Goal: Task Accomplishment & Management: Use online tool/utility

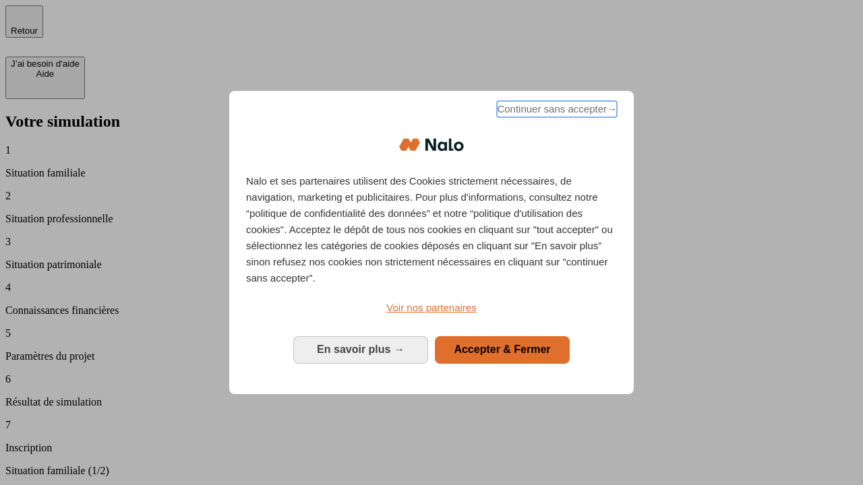
click at [556, 111] on span "Continuer sans accepter →" at bounding box center [557, 109] width 120 height 16
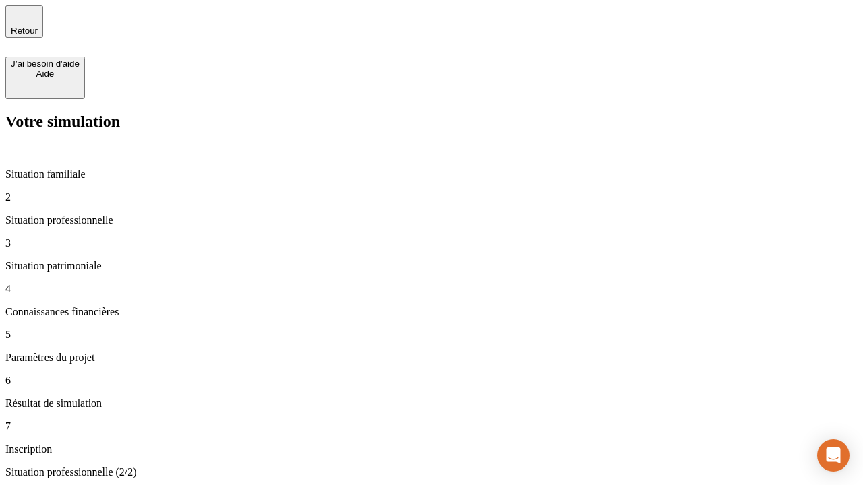
type input "30 000"
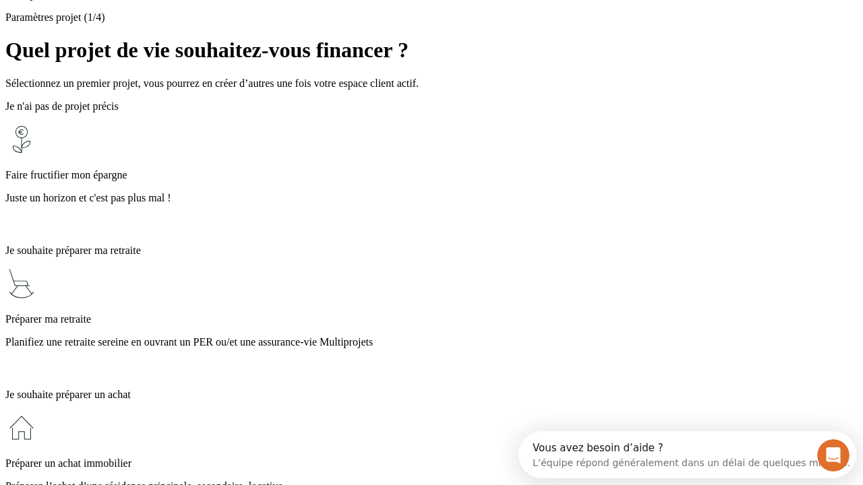
scroll to position [26, 0]
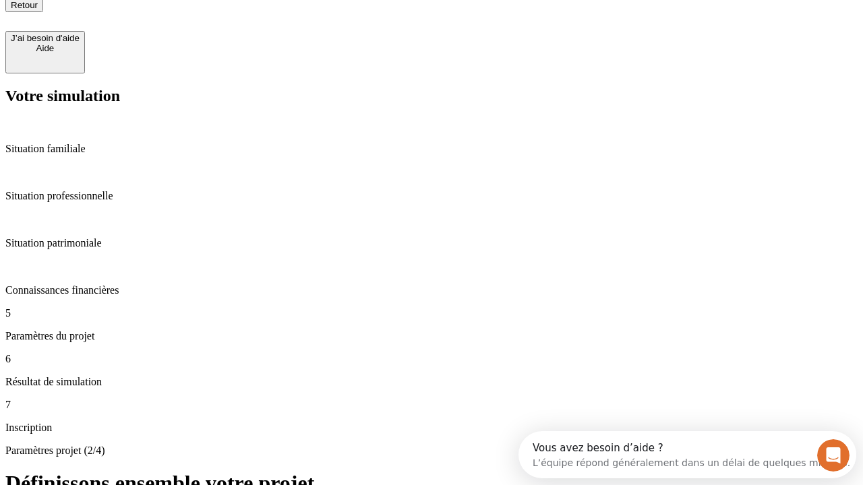
type input "25"
type input "1 000"
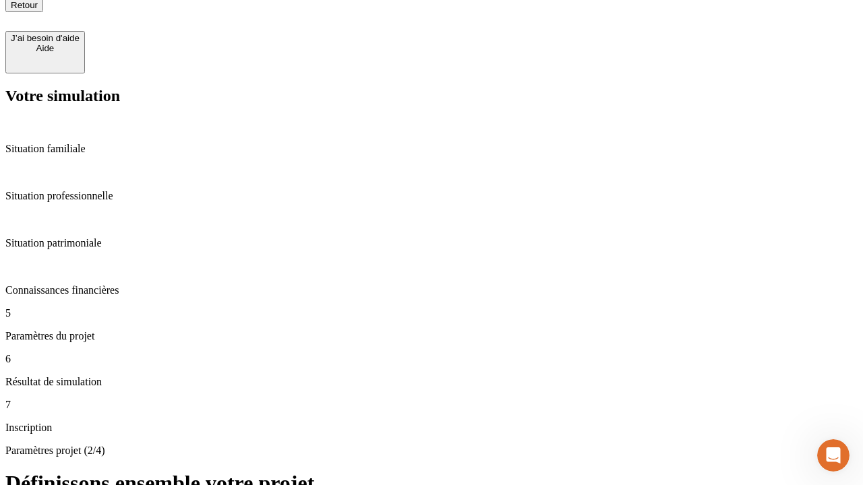
type input "640"
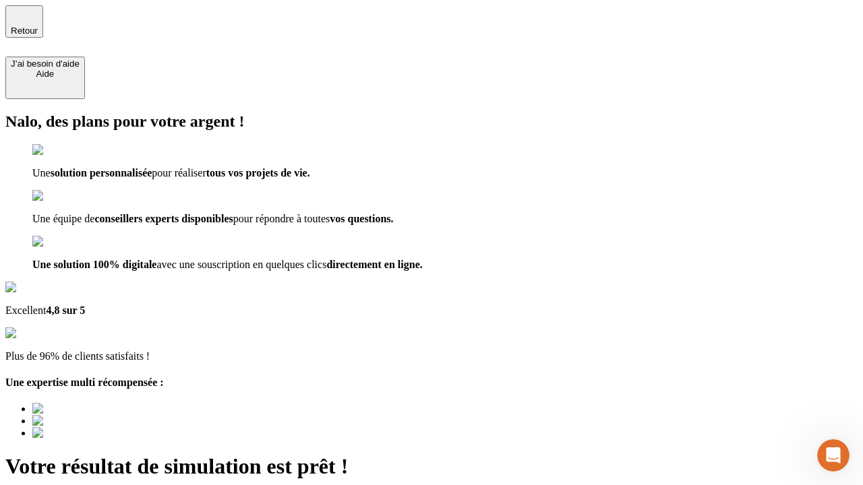
type input "[EMAIL_ADDRESS][PERSON_NAME][DOMAIN_NAME]"
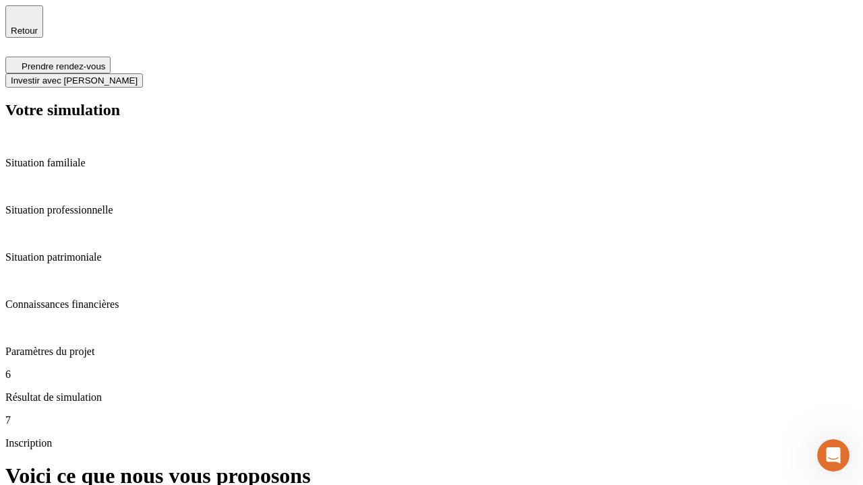
click at [138, 76] on span "Investir avec [PERSON_NAME]" at bounding box center [74, 81] width 127 height 10
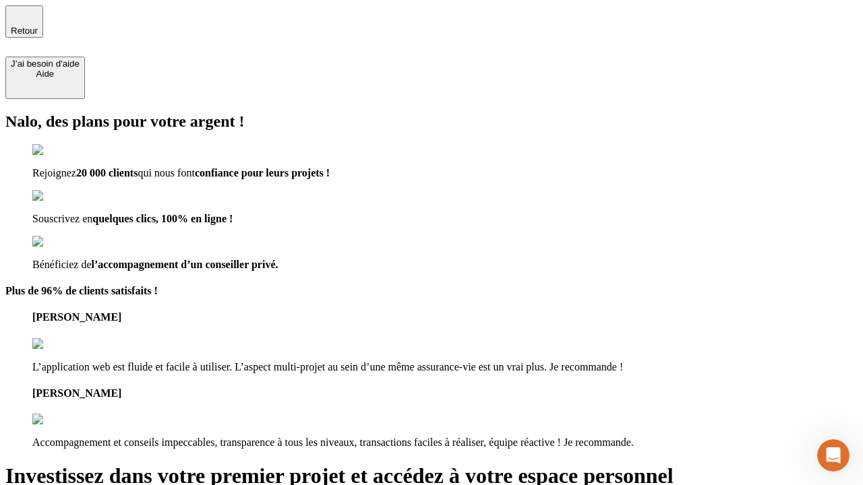
type input "[PERSON_NAME][EMAIL_ADDRESS][DOMAIN_NAME]"
